Goal: Navigation & Orientation: Find specific page/section

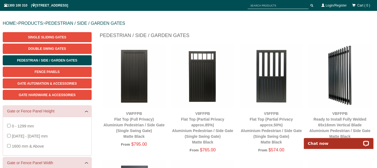
scroll to position [54, 0]
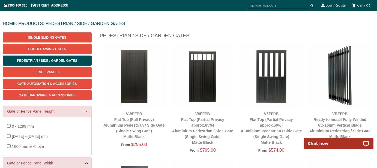
click at [201, 88] on img at bounding box center [202, 76] width 63 height 63
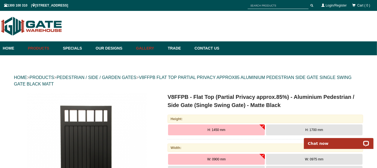
click at [153, 47] on link "Gallery" at bounding box center [149, 48] width 32 height 14
